Goal: Check status: Check status

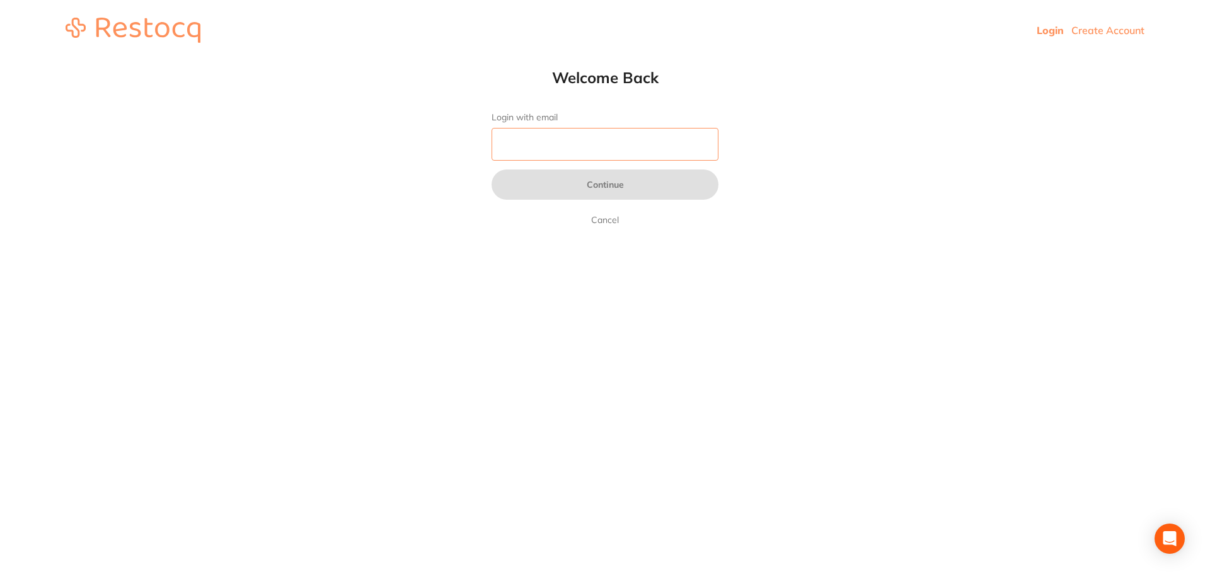
click at [599, 134] on input "Login with email" at bounding box center [604, 144] width 227 height 33
type input "[EMAIL_ADDRESS][DOMAIN_NAME]"
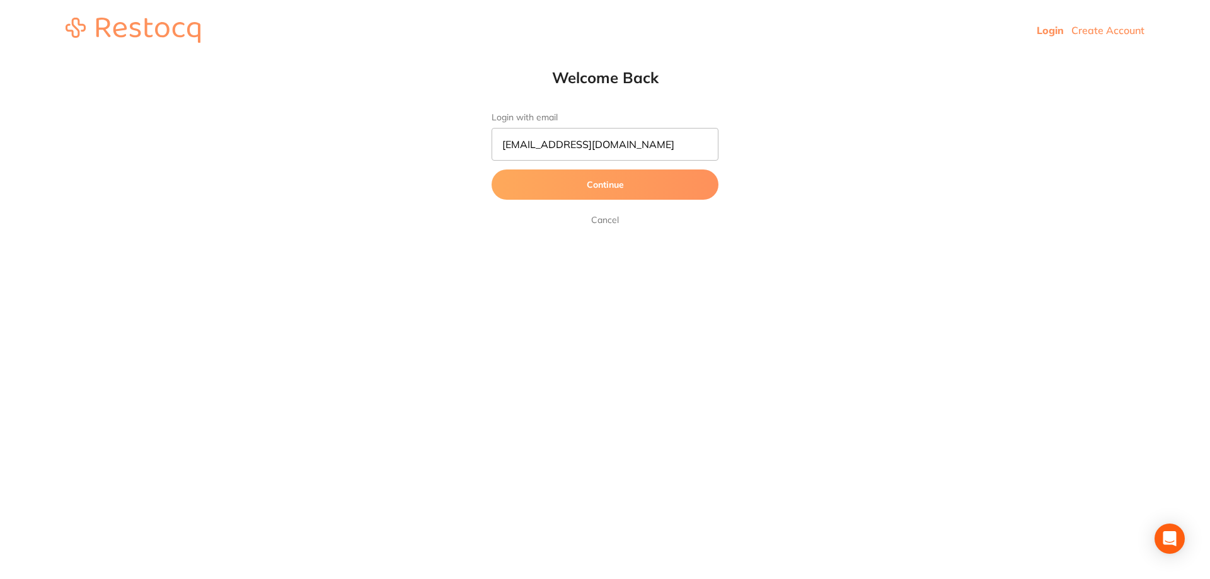
click at [591, 184] on button "Continue" at bounding box center [604, 184] width 227 height 30
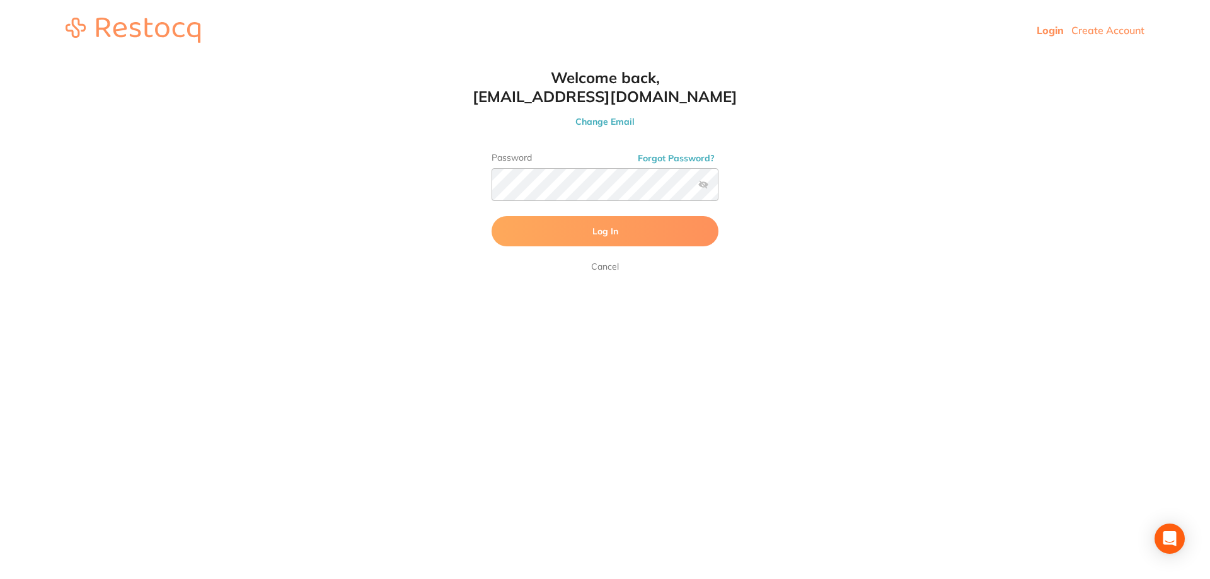
click at [619, 242] on button "Log In" at bounding box center [604, 231] width 227 height 30
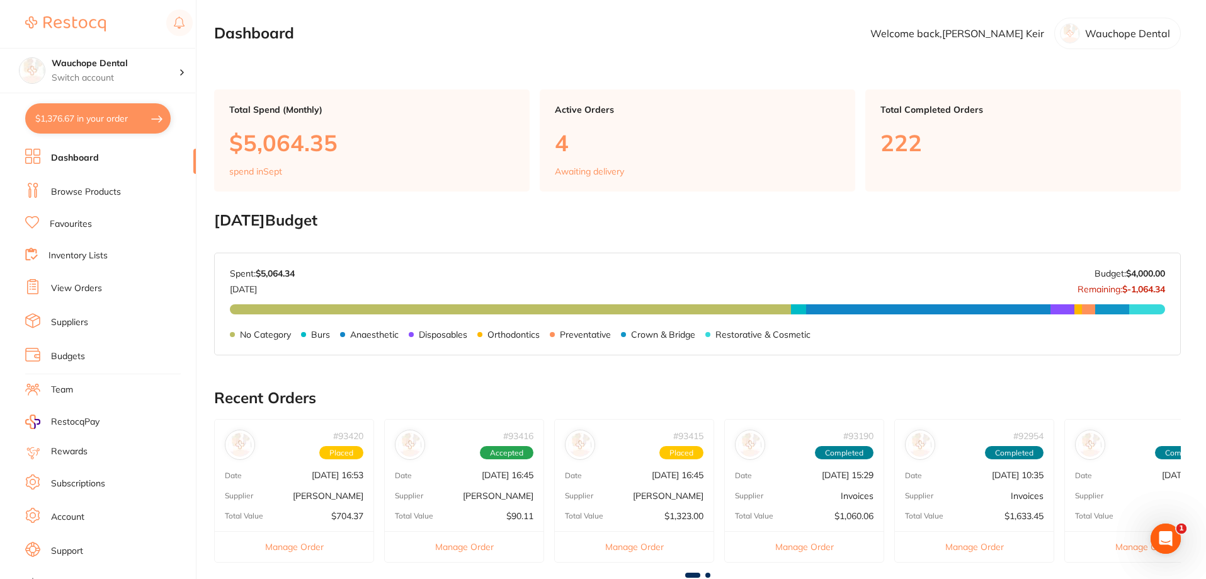
click at [82, 125] on button "$1,376.67 in your order" at bounding box center [98, 118] width 146 height 30
checkbox input "true"
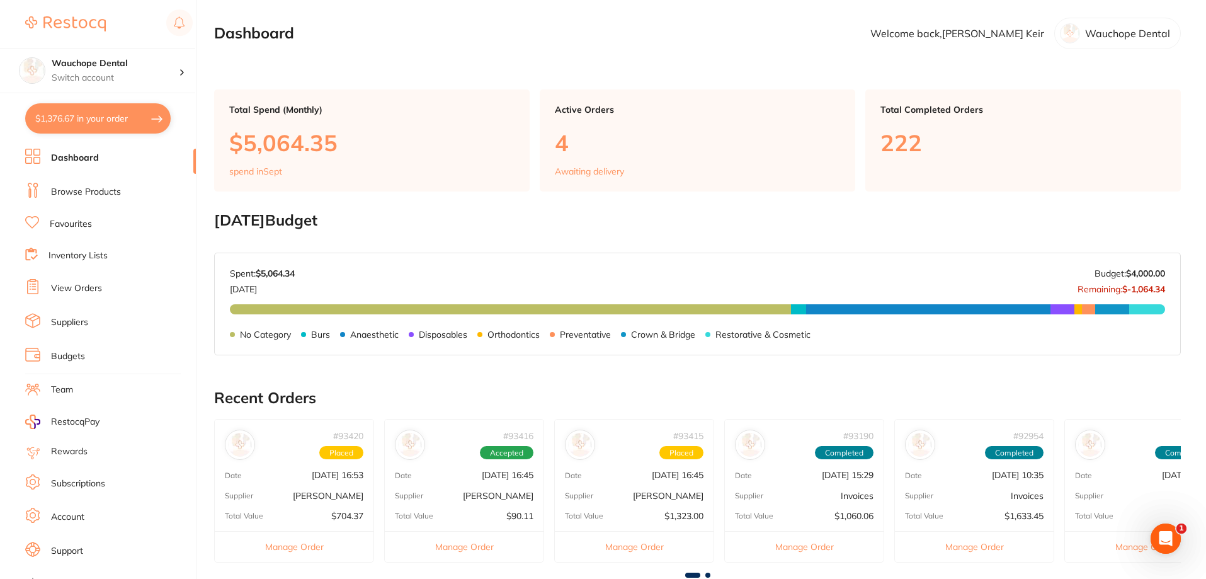
checkbox input "true"
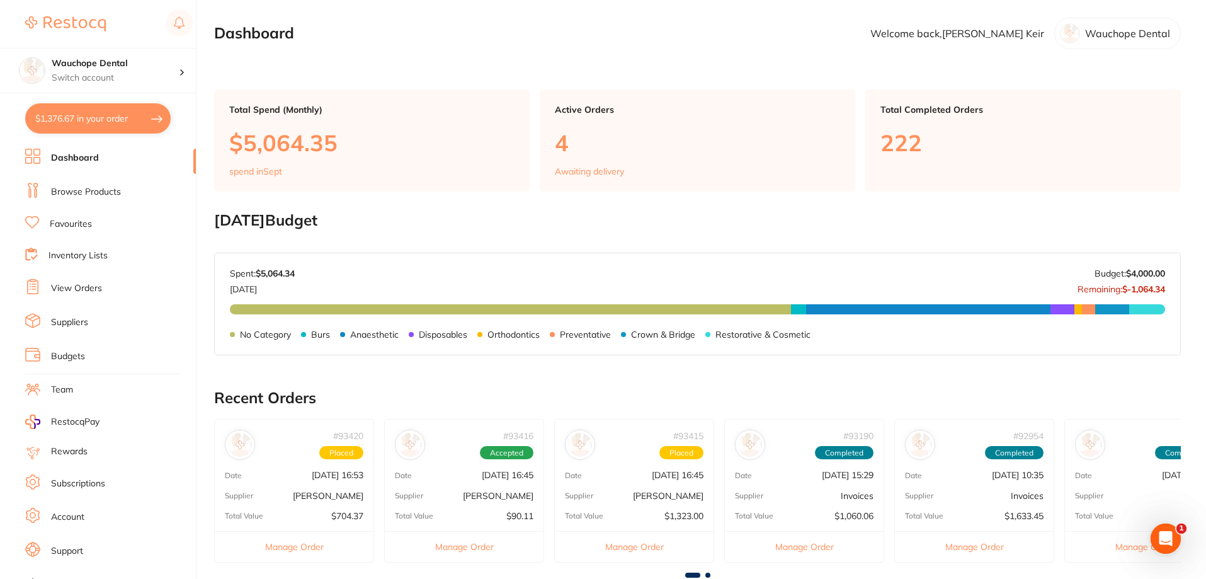
checkbox input "true"
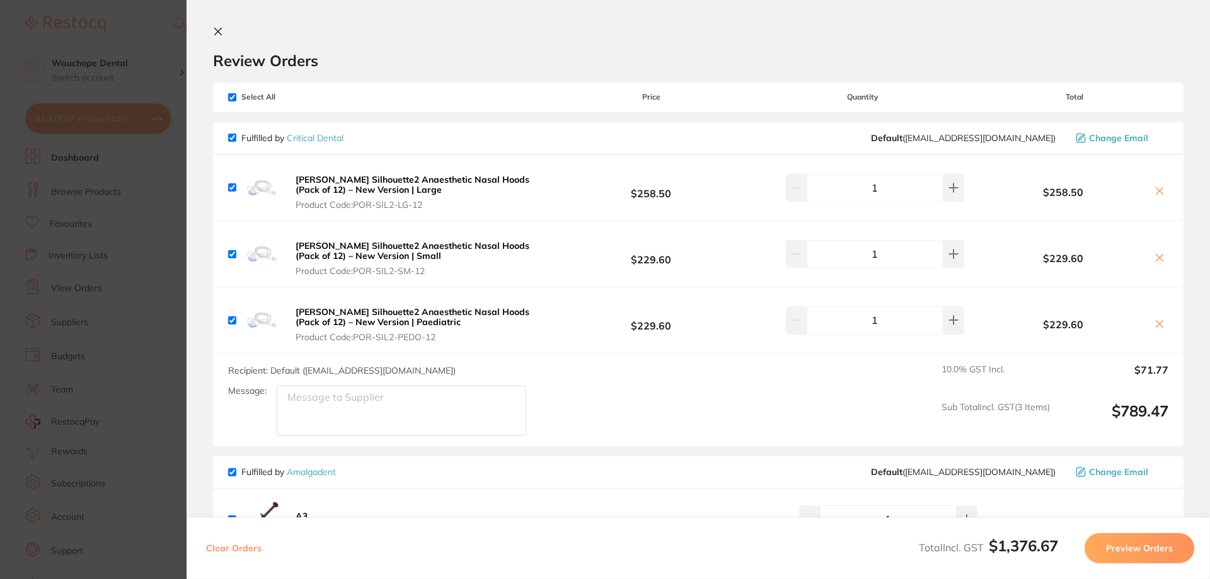
click at [118, 171] on section "Update RRP Set your pre negotiated price for this item. Item Agreed RRP (excl. …" at bounding box center [605, 289] width 1210 height 579
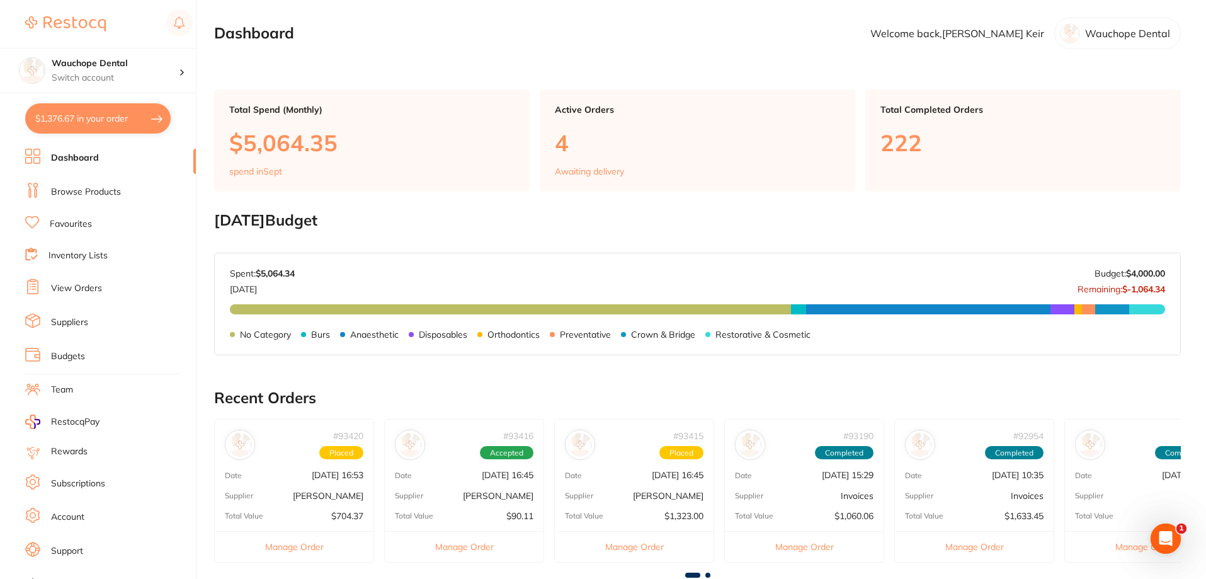
click at [81, 290] on link "View Orders" at bounding box center [76, 288] width 51 height 13
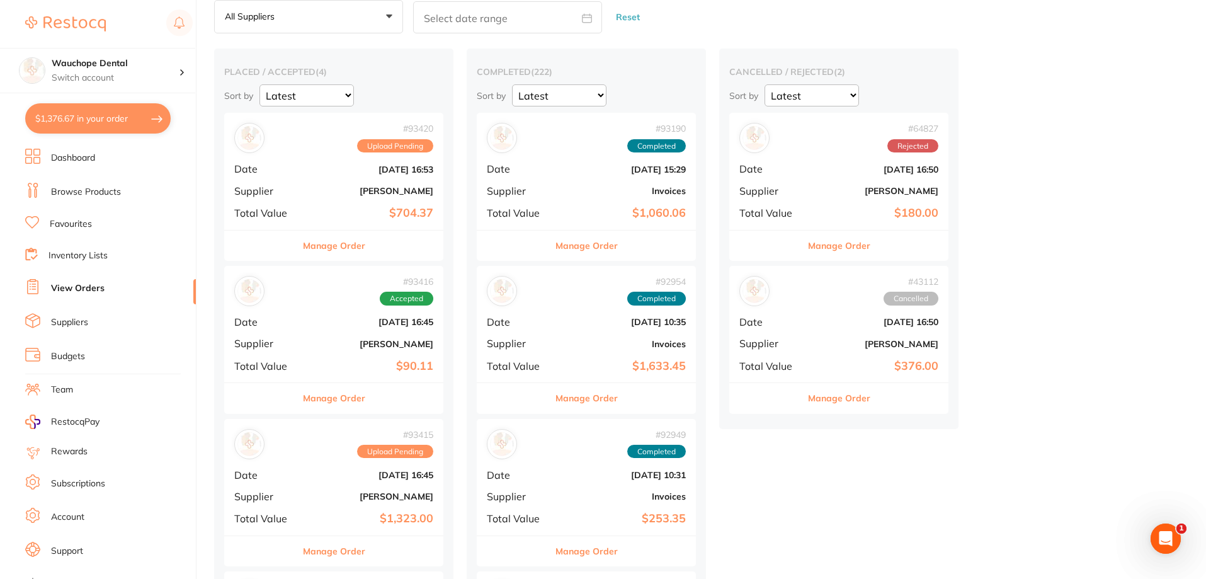
click at [89, 194] on link "Browse Products" at bounding box center [86, 192] width 70 height 13
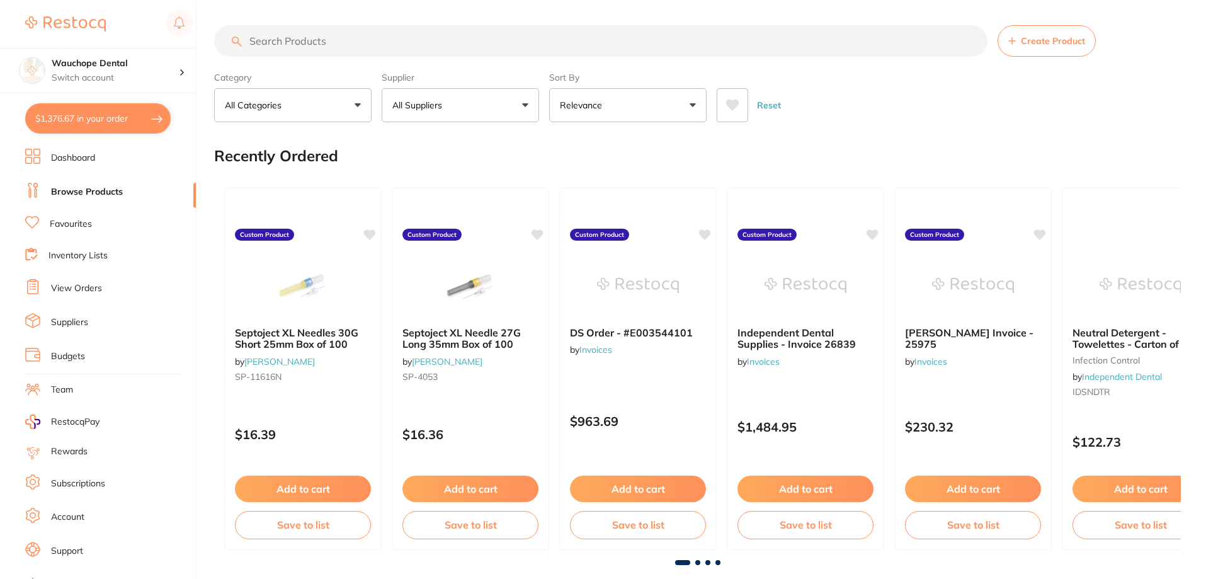
click at [83, 353] on link "Budgets" at bounding box center [68, 356] width 34 height 13
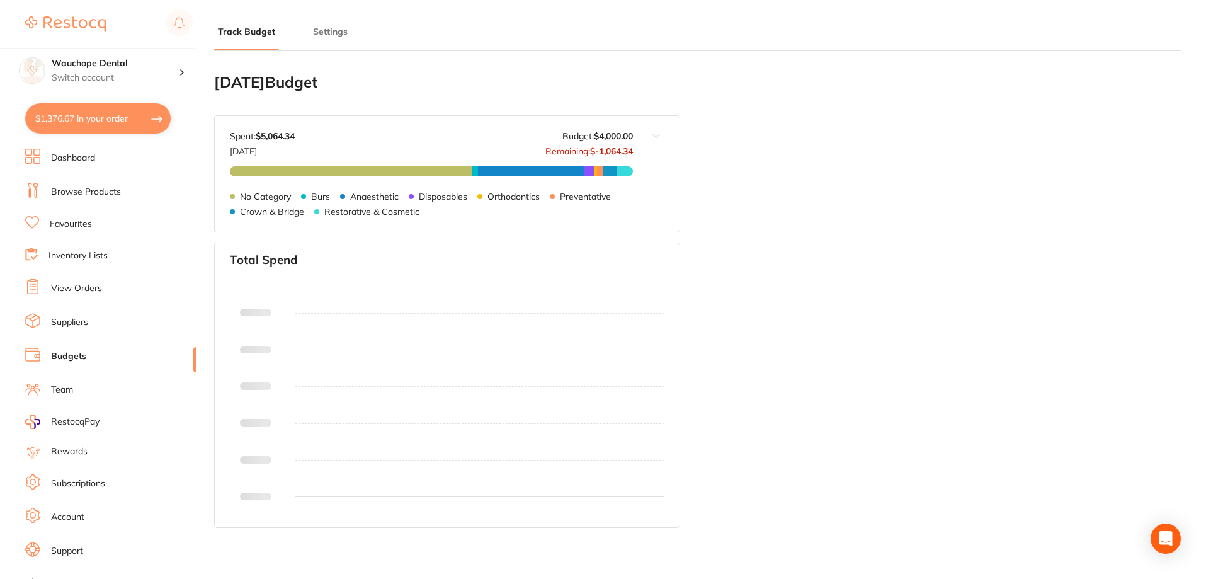
type input "4,000"
type input "0.0"
type input "4,000"
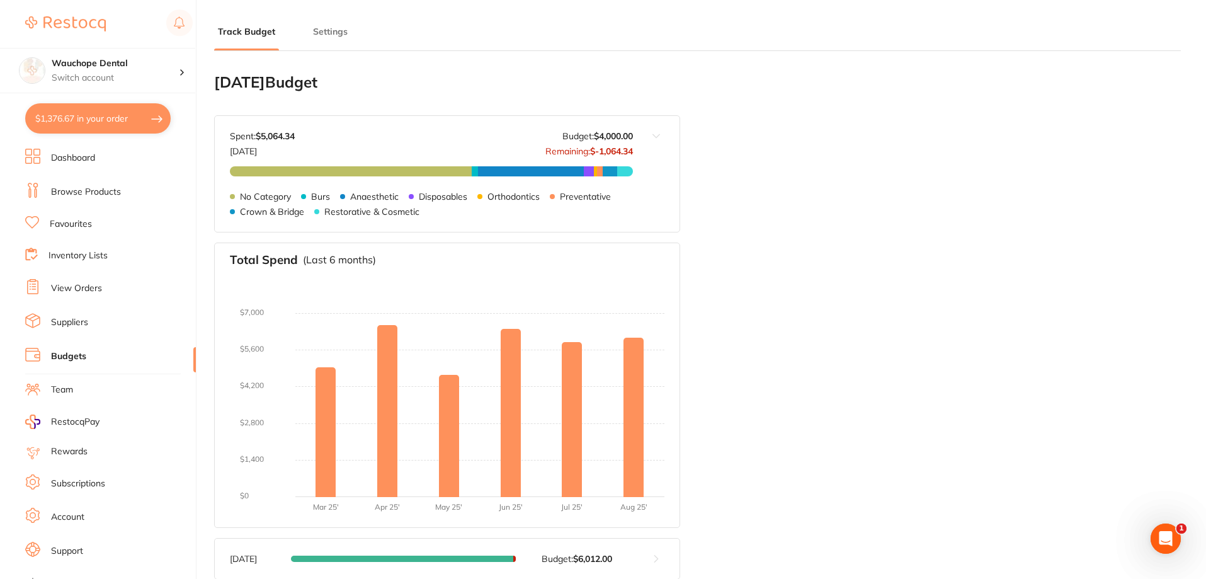
scroll to position [252, 0]
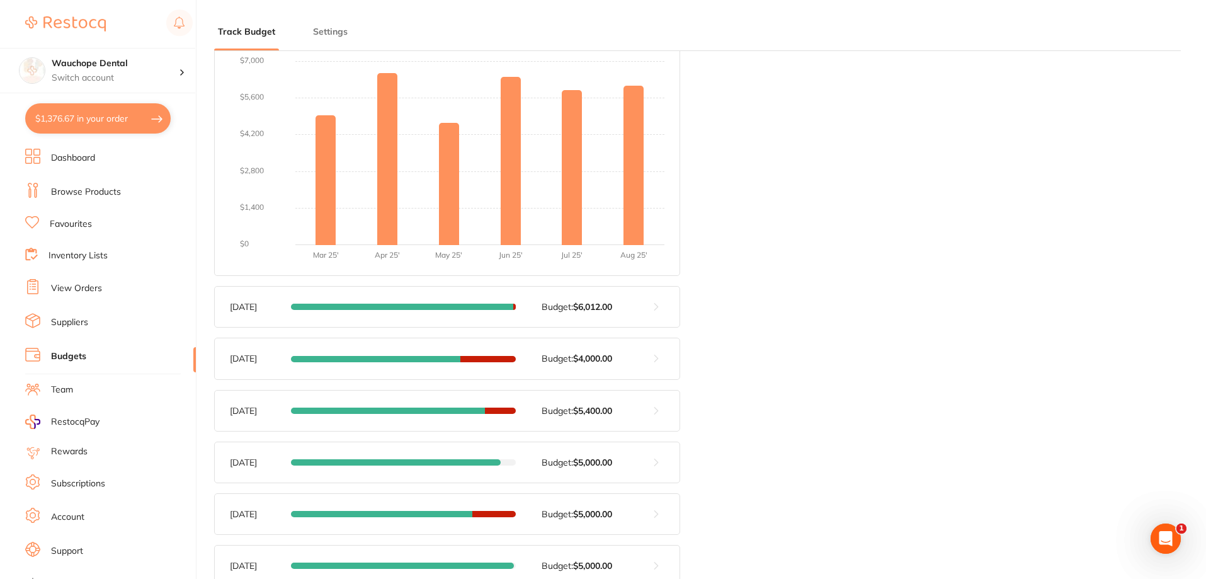
click at [88, 513] on li "Account" at bounding box center [110, 517] width 171 height 19
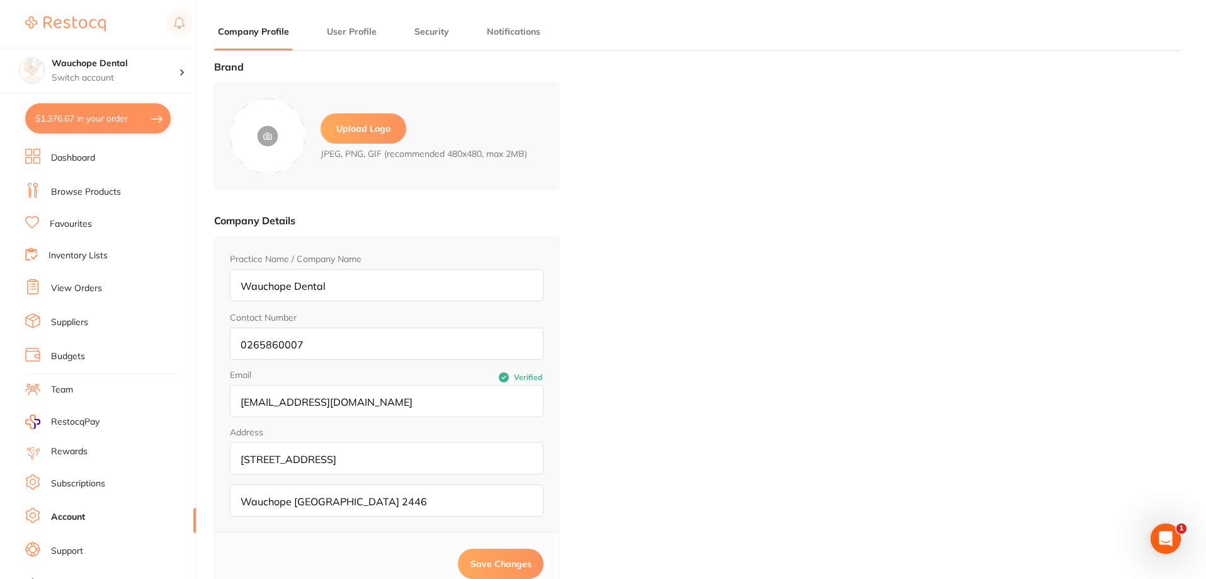
type input "[PERSON_NAME]"
type input "Keir"
type input "[EMAIL_ADDRESS][DOMAIN_NAME]"
click at [63, 352] on link "Budgets" at bounding box center [68, 356] width 34 height 13
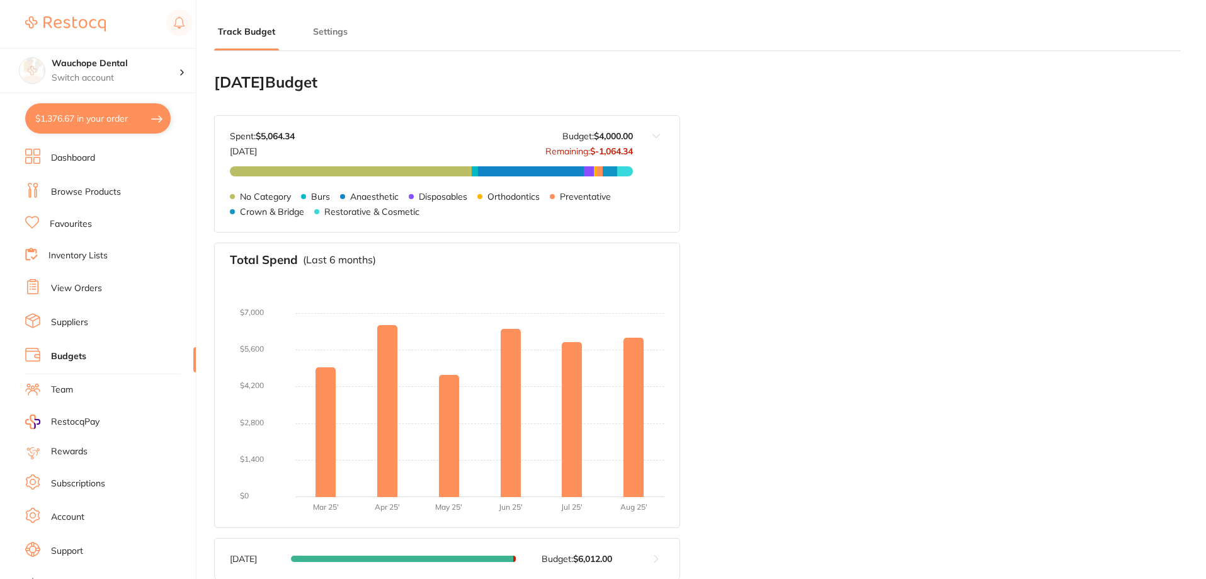
click at [328, 28] on button "Settings" at bounding box center [330, 32] width 42 height 12
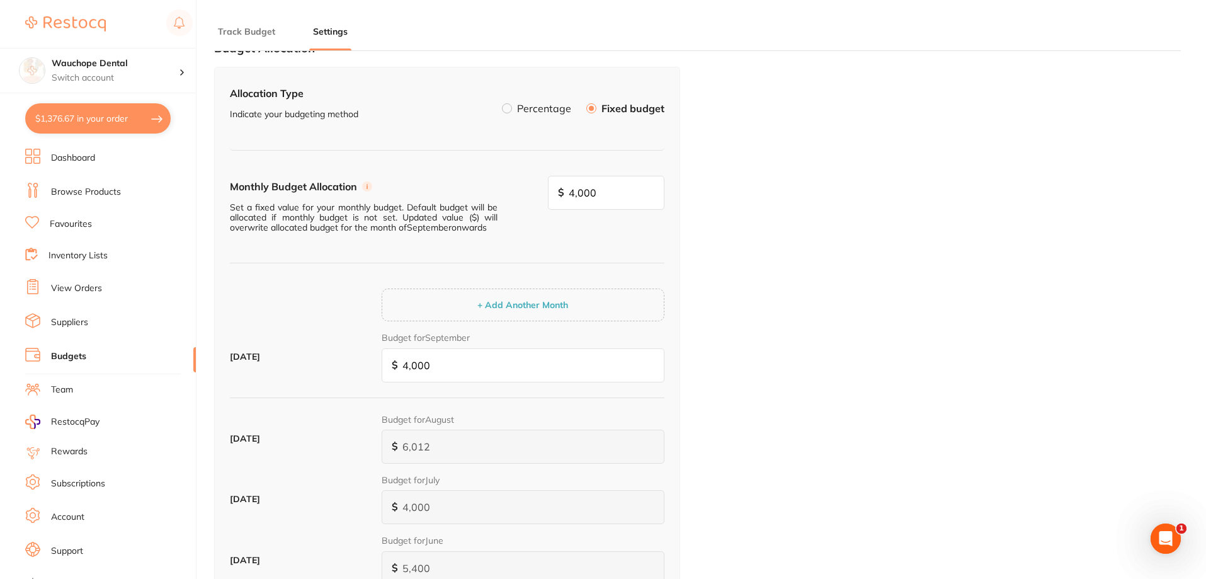
scroll to position [63, 0]
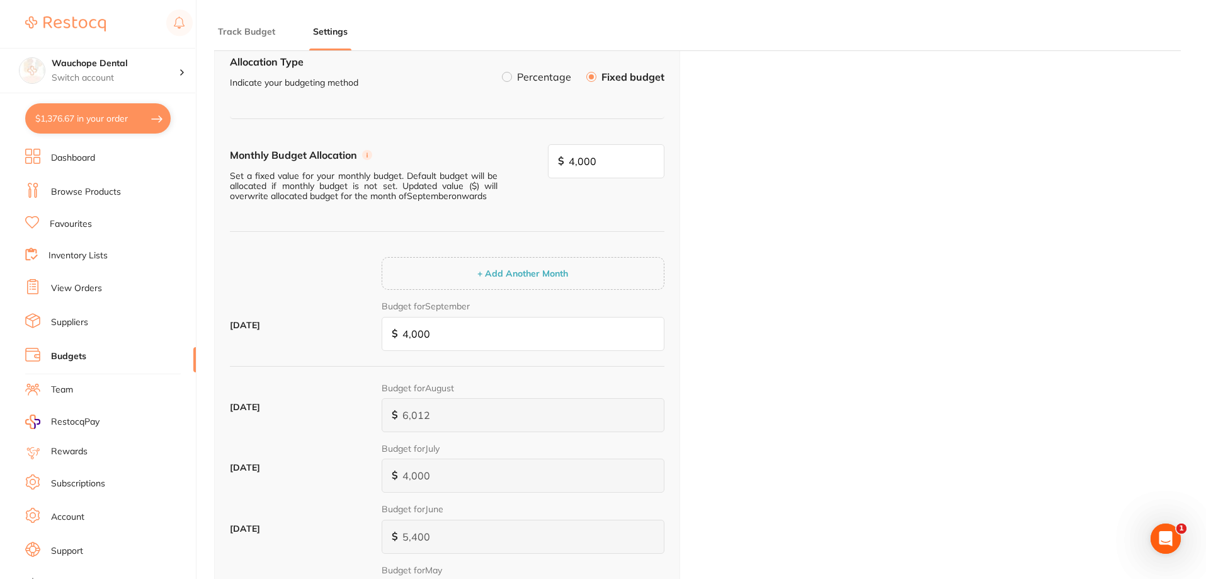
click at [833, 285] on div "Budget Allocation Allocation Type Indicate your budgeting method Percentage Fix…" at bounding box center [697, 420] width 967 height 844
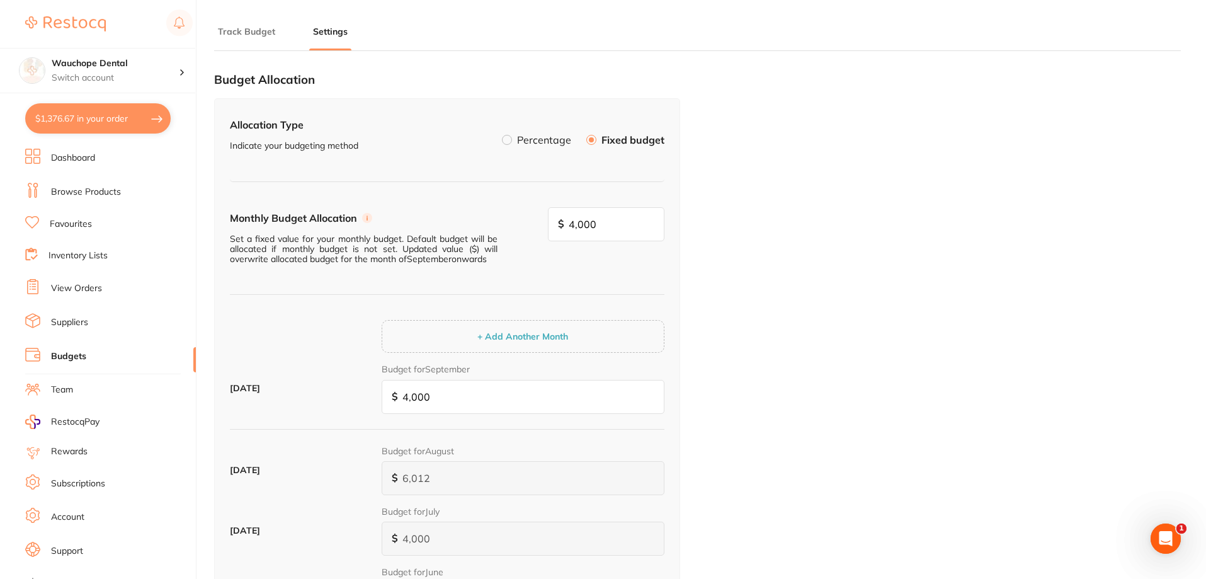
click at [101, 110] on button "$1,376.67 in your order" at bounding box center [98, 118] width 146 height 30
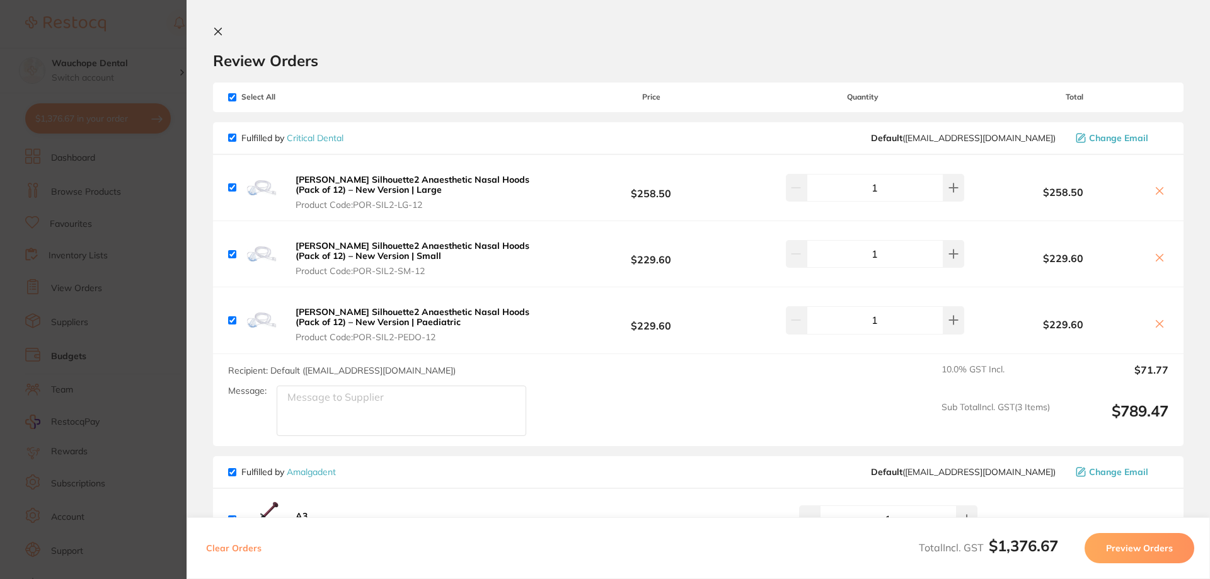
click at [7, 233] on section "Update RRP Set your pre negotiated price for this item. Item Agreed RRP (excl. …" at bounding box center [605, 289] width 1210 height 579
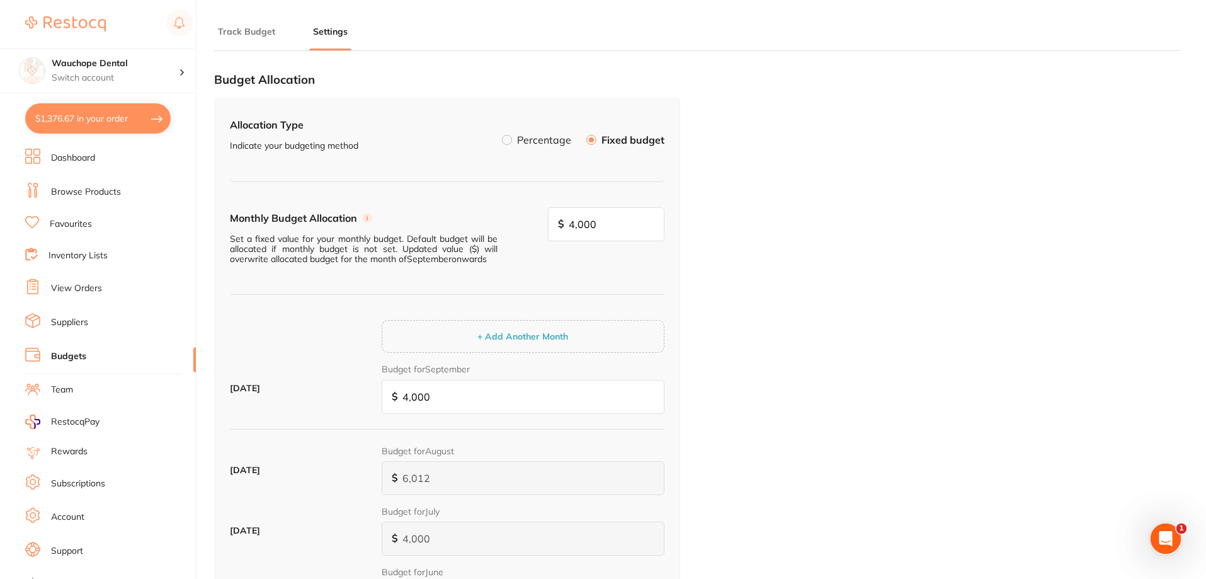
click at [76, 290] on link "View Orders" at bounding box center [76, 288] width 51 height 13
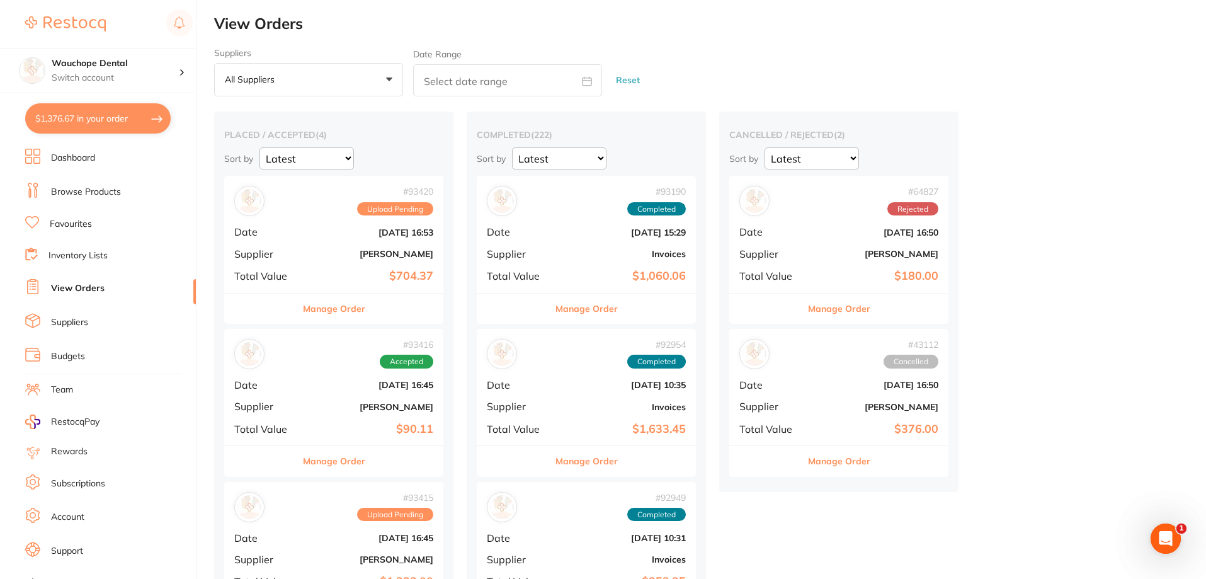
click at [348, 307] on button "Manage Order" at bounding box center [334, 309] width 62 height 30
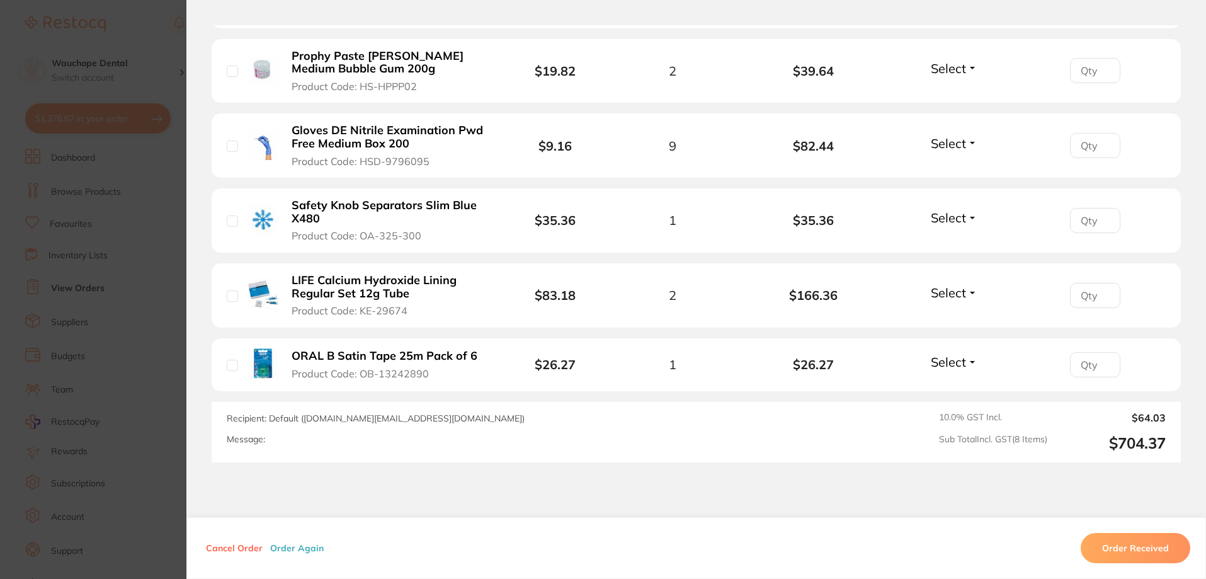
scroll to position [701, 0]
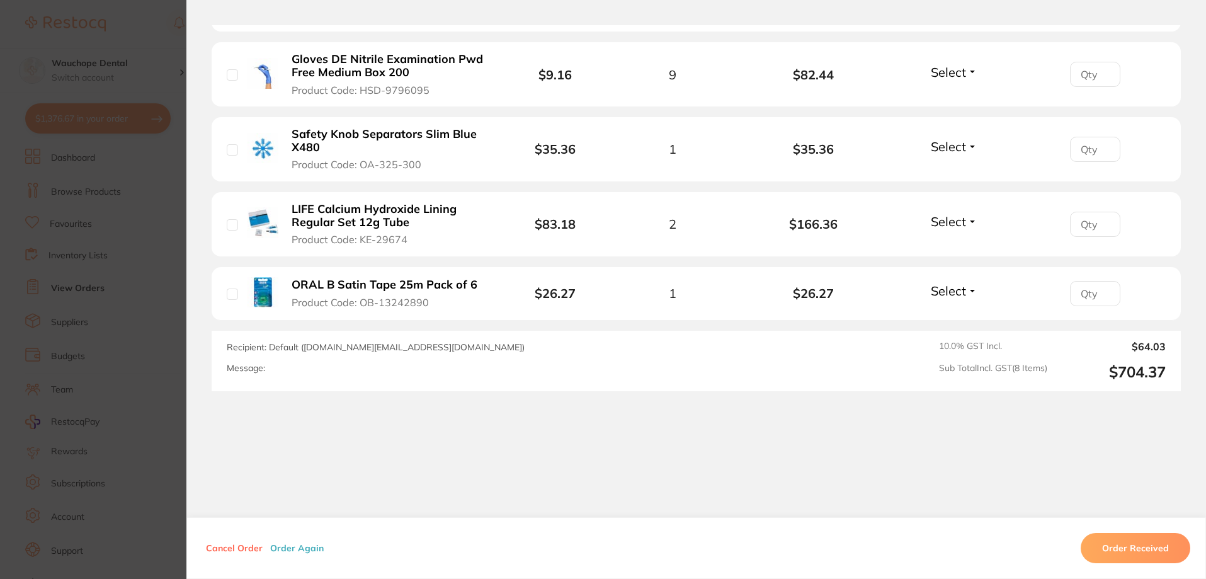
click at [80, 157] on section "Order ID: Restocq- 93420 Order Information Upload Pending Order Date [DATE] 16:…" at bounding box center [603, 289] width 1206 height 579
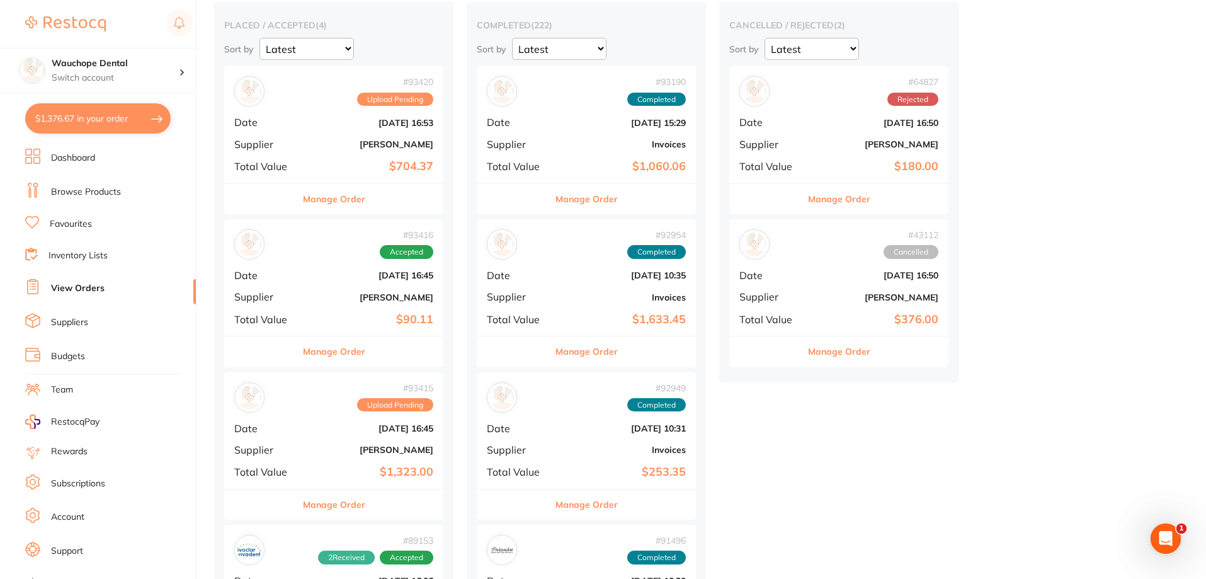
scroll to position [126, 0]
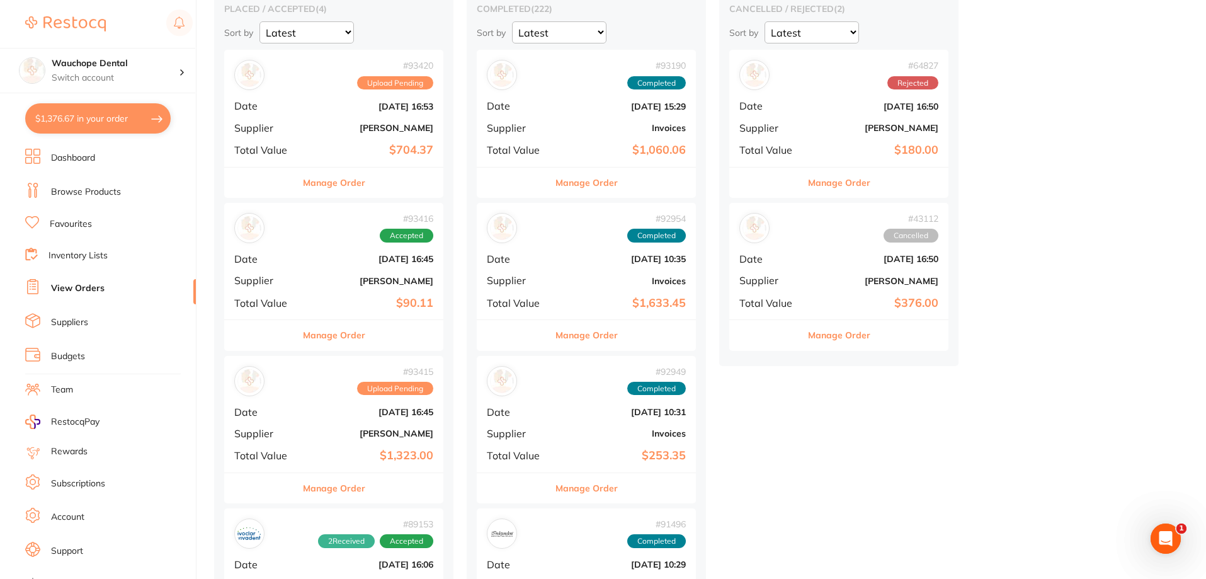
click at [358, 334] on button "Manage Order" at bounding box center [334, 335] width 62 height 30
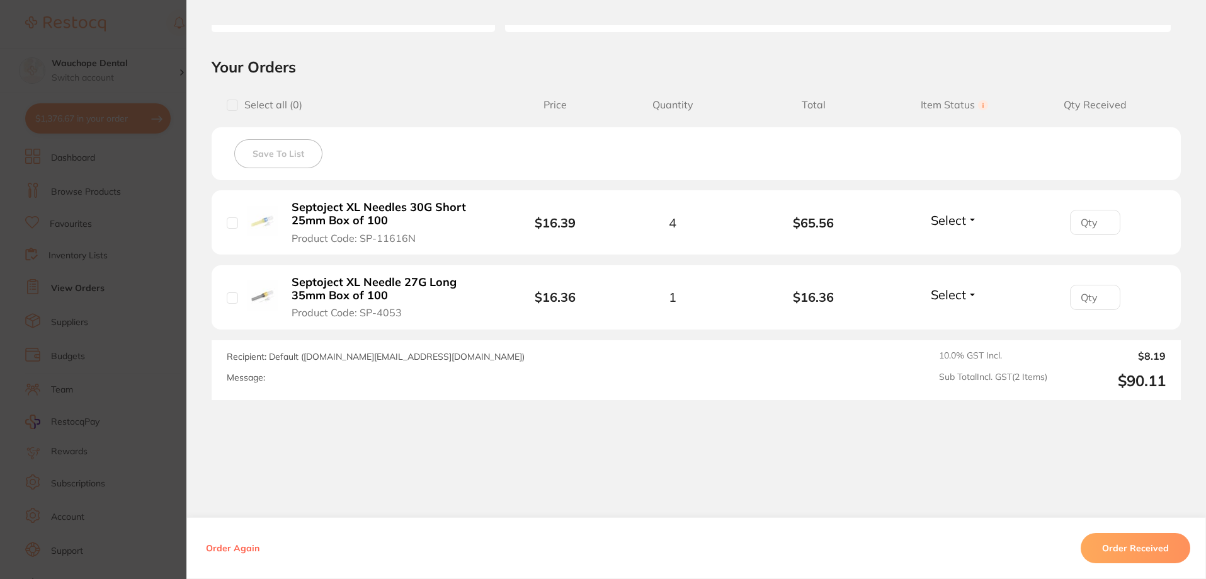
click at [169, 248] on section "Order ID: Restocq- 93416 Order Information Accepted Order Order Date [DATE] 16:…" at bounding box center [603, 289] width 1206 height 579
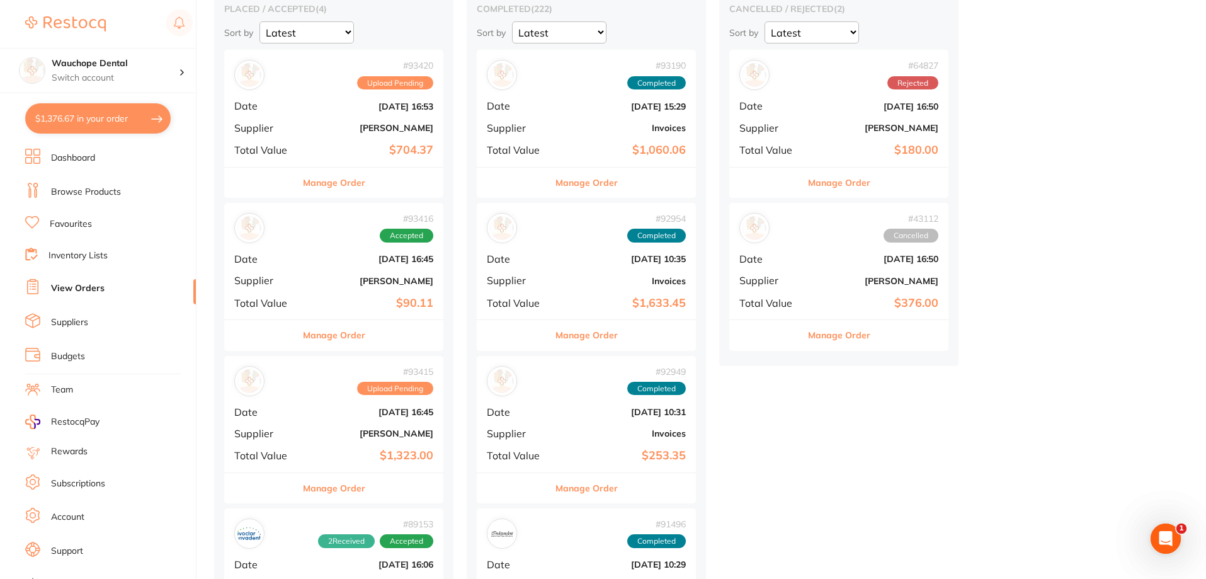
click at [328, 335] on button "Manage Order" at bounding box center [334, 335] width 62 height 30
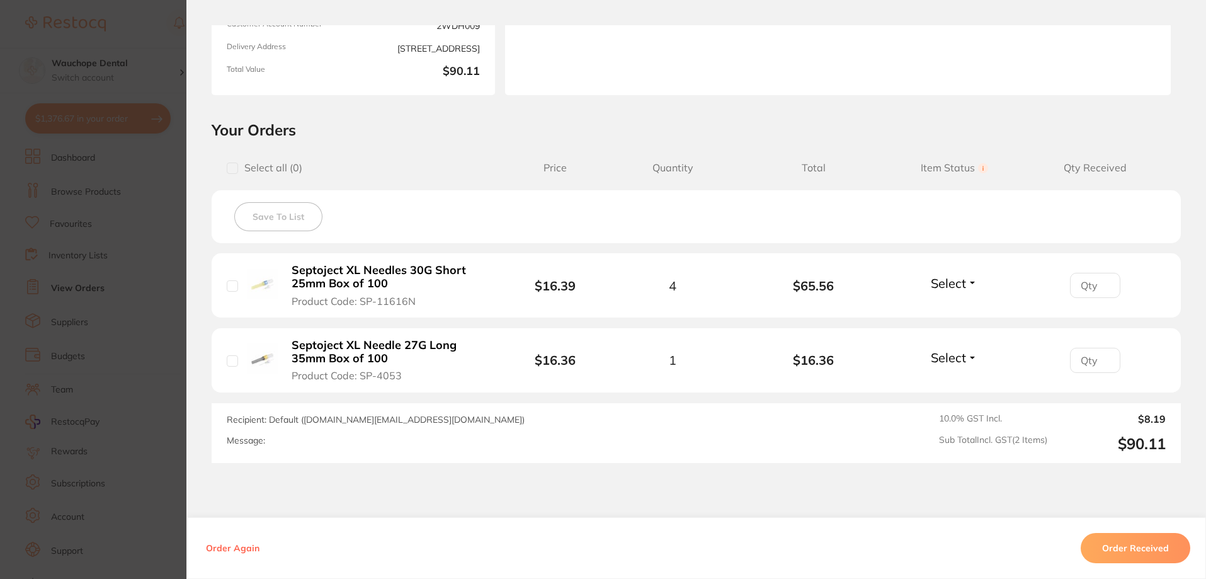
click at [966, 281] on button "Select" at bounding box center [954, 283] width 54 height 16
click at [956, 310] on span "Received" at bounding box center [955, 310] width 32 height 9
click at [953, 349] on li "Septoject XL Needle 27G Long 35mm Box of 100 Product Code: SP-4053 $16.36 1 $16…" at bounding box center [697, 360] width 970 height 65
click at [953, 357] on span "Select" at bounding box center [948, 358] width 35 height 16
click at [947, 379] on button "Received" at bounding box center [955, 385] width 32 height 20
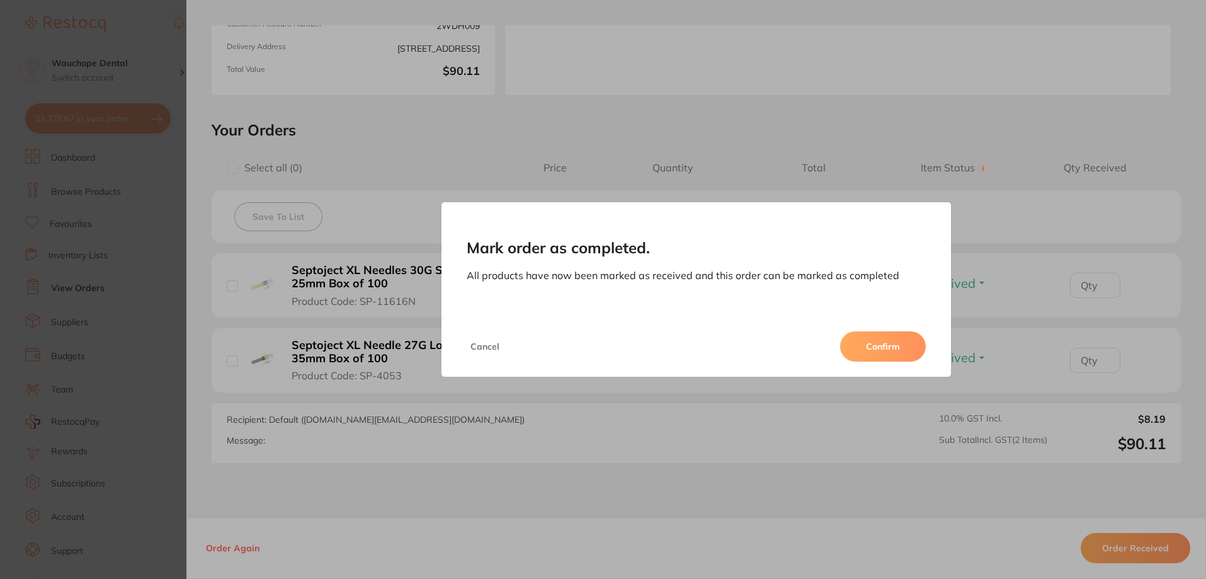
click at [902, 352] on button "Confirm" at bounding box center [883, 346] width 86 height 30
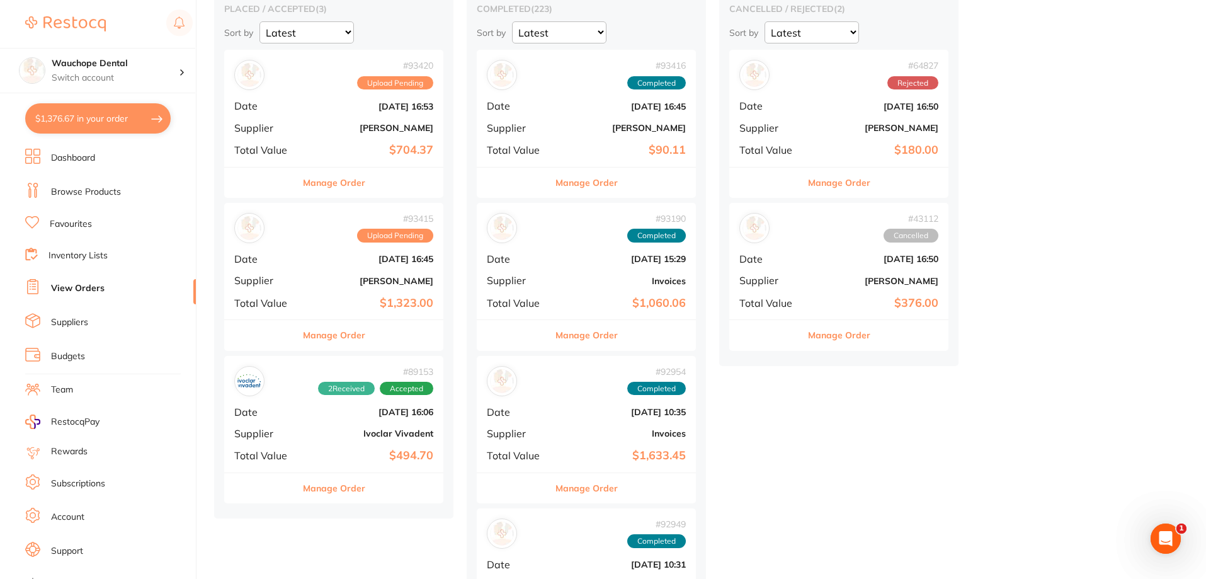
click at [340, 333] on button "Manage Order" at bounding box center [334, 335] width 62 height 30
